Goal: Communication & Community: Answer question/provide support

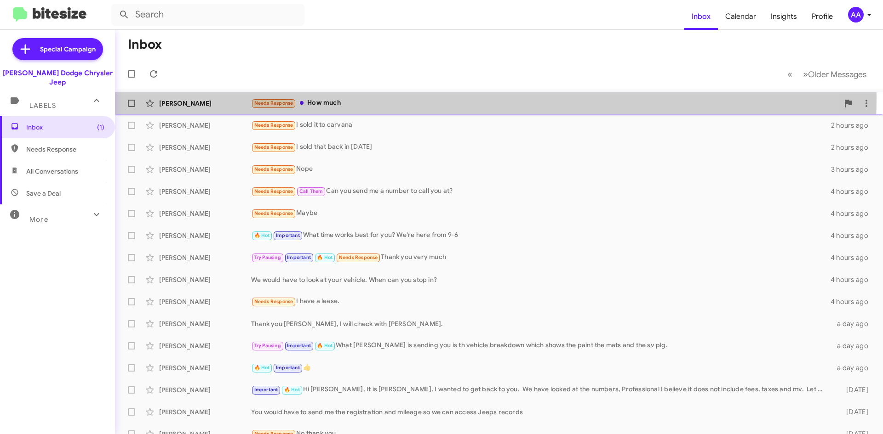
click at [390, 97] on div "Jose Teixeira Needs Response How much 7 minutes ago" at bounding box center [498, 103] width 753 height 18
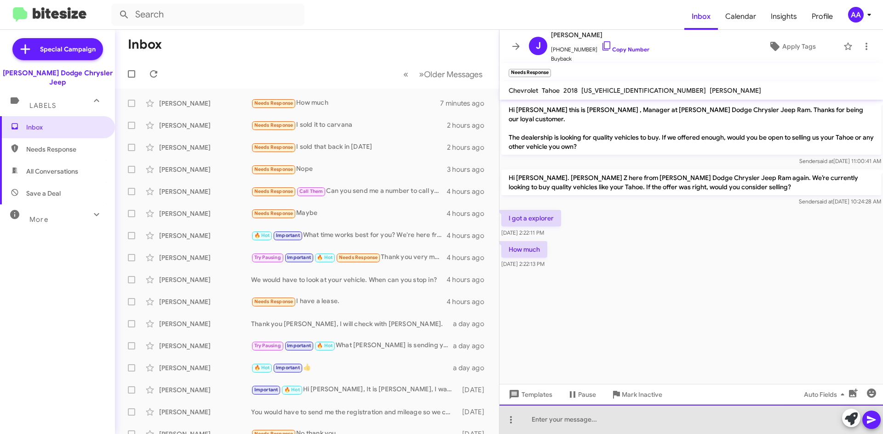
click at [599, 421] on div at bounding box center [690, 419] width 383 height 29
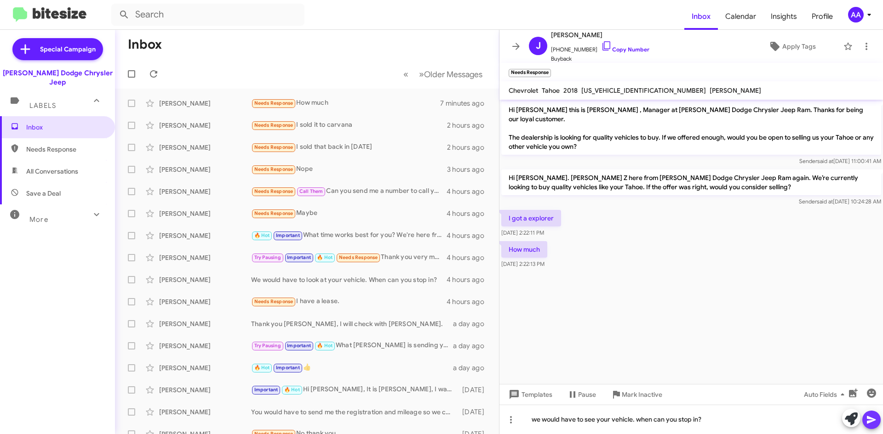
click at [869, 420] on icon at bounding box center [871, 420] width 11 height 11
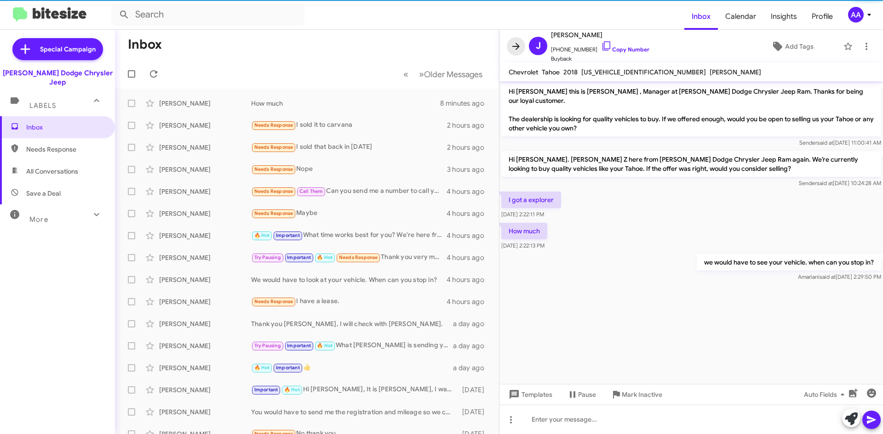
click at [514, 42] on icon at bounding box center [515, 46] width 11 height 11
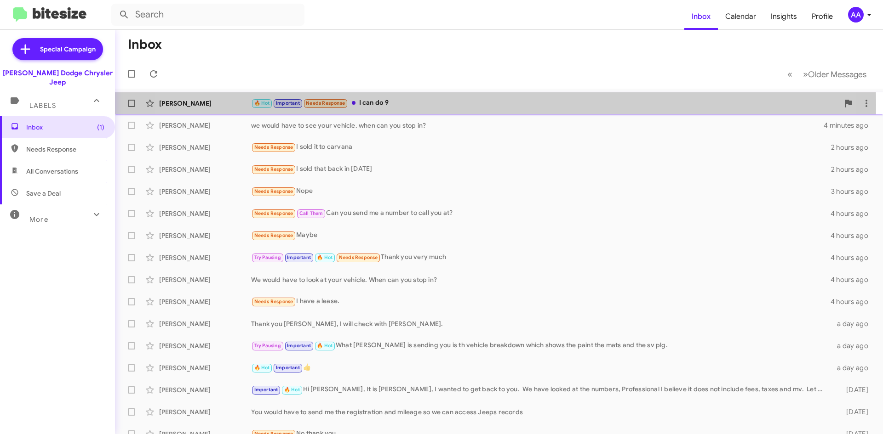
click at [457, 105] on div "🔥 Hot Important Needs Response I can do 9" at bounding box center [545, 103] width 588 height 11
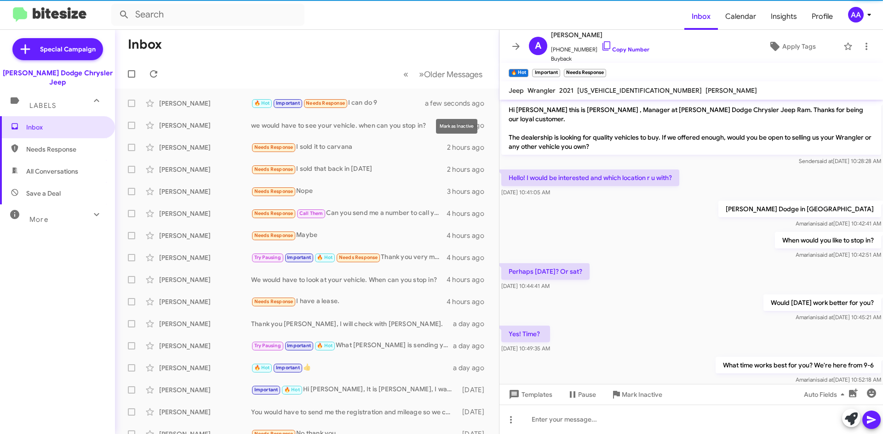
scroll to position [45, 0]
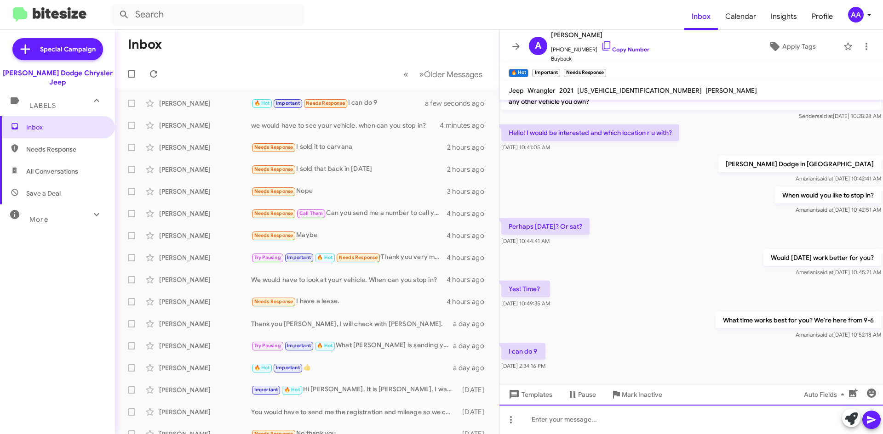
click at [535, 419] on div at bounding box center [690, 419] width 383 height 29
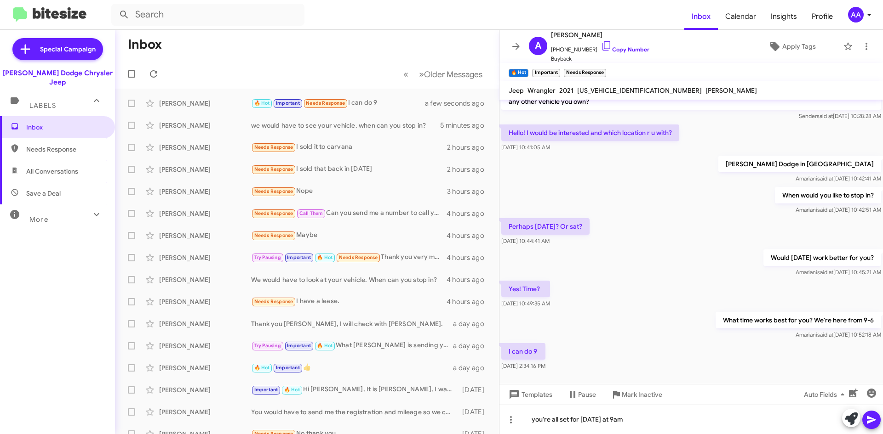
click at [629, 238] on div "Perhaps Friday? Or sat? Sep 23, 2025, 10:44:41 AM" at bounding box center [690, 232] width 383 height 31
click at [872, 417] on icon at bounding box center [871, 420] width 11 height 11
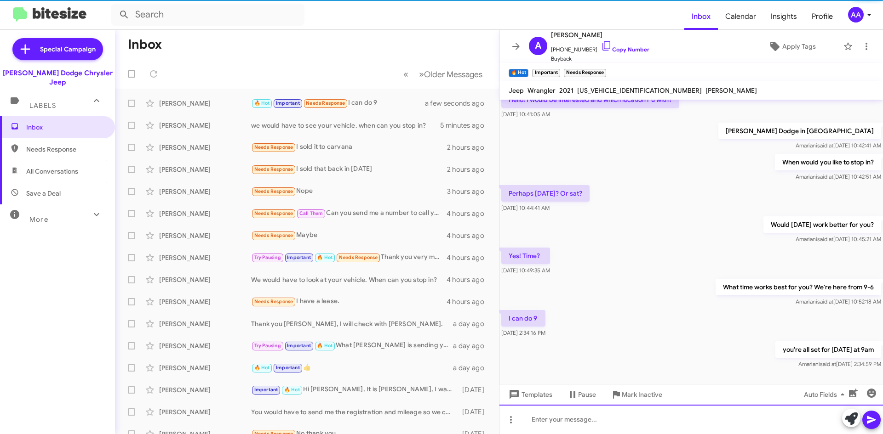
scroll to position [79, 0]
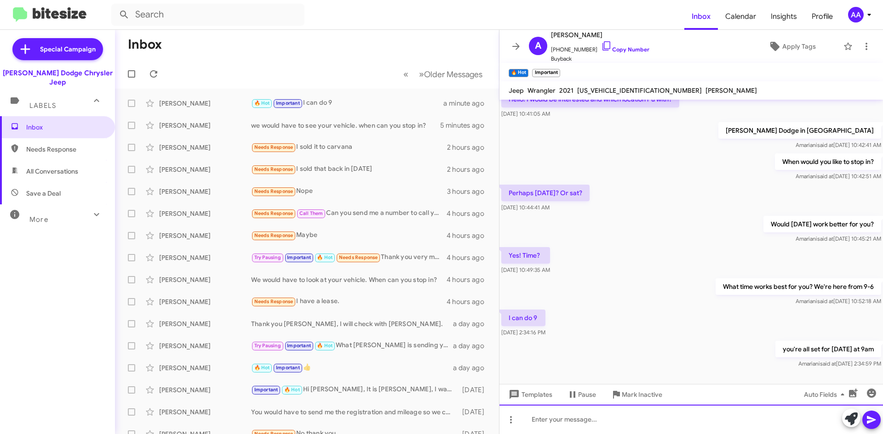
click at [606, 425] on div at bounding box center [690, 419] width 383 height 29
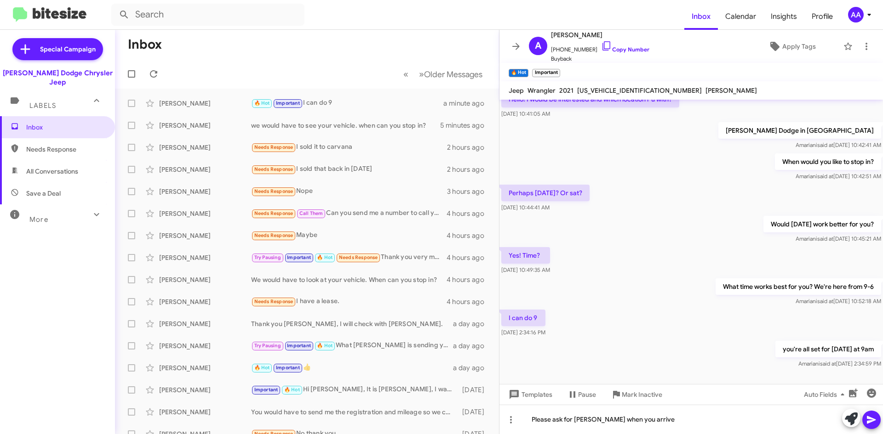
click at [868, 414] on span at bounding box center [871, 420] width 11 height 18
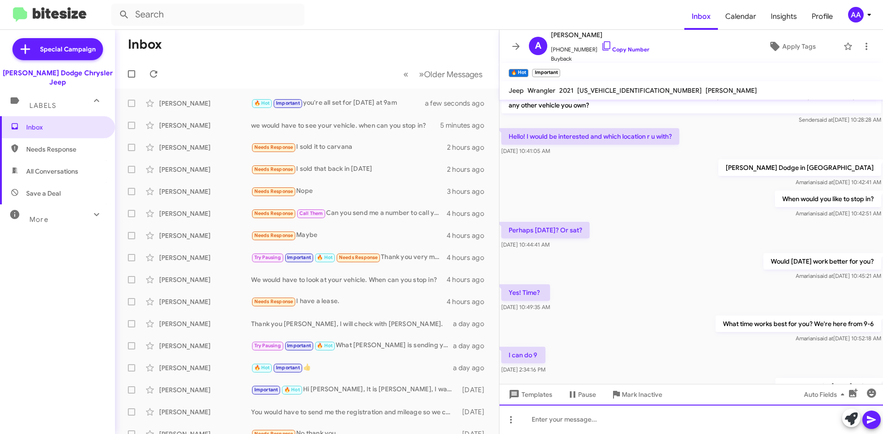
scroll to position [112, 0]
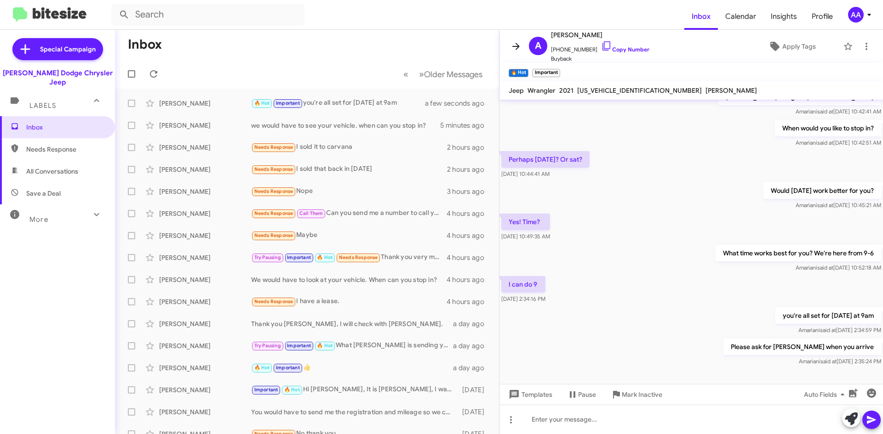
click at [519, 48] on icon at bounding box center [515, 46] width 11 height 11
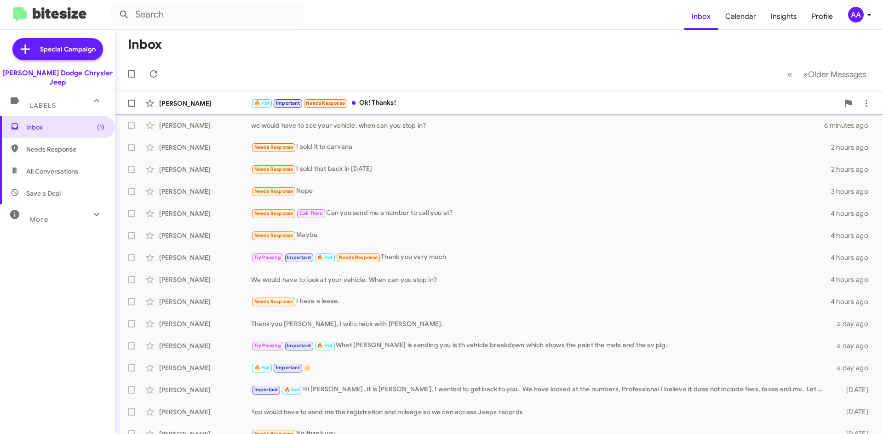
click at [473, 96] on div "Aadesh Patel 🔥 Hot Important Needs Response Ok! Thanks! a few seconds ago" at bounding box center [498, 103] width 753 height 18
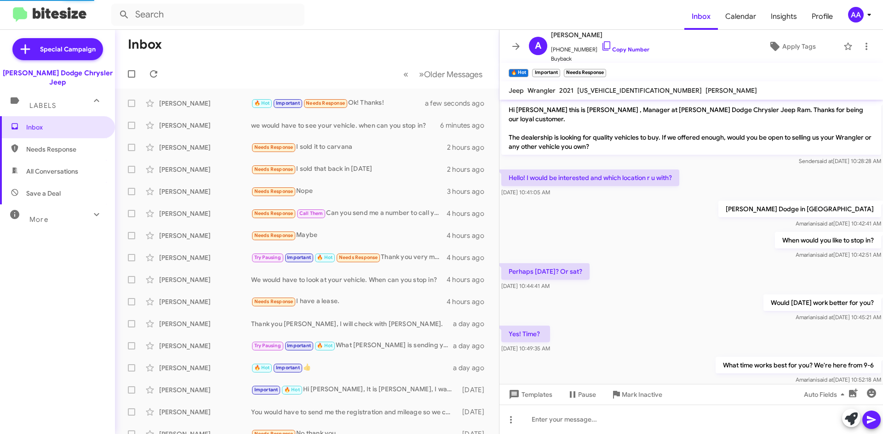
scroll to position [146, 0]
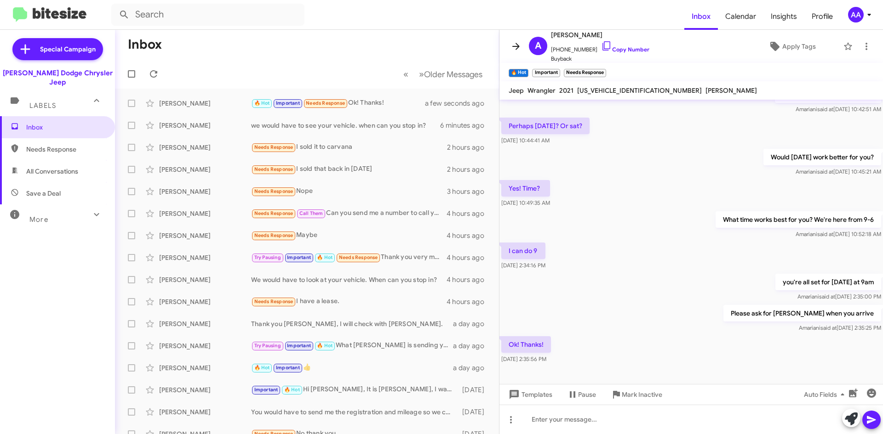
click at [514, 39] on button at bounding box center [516, 46] width 18 height 18
